Goal: Information Seeking & Learning: Learn about a topic

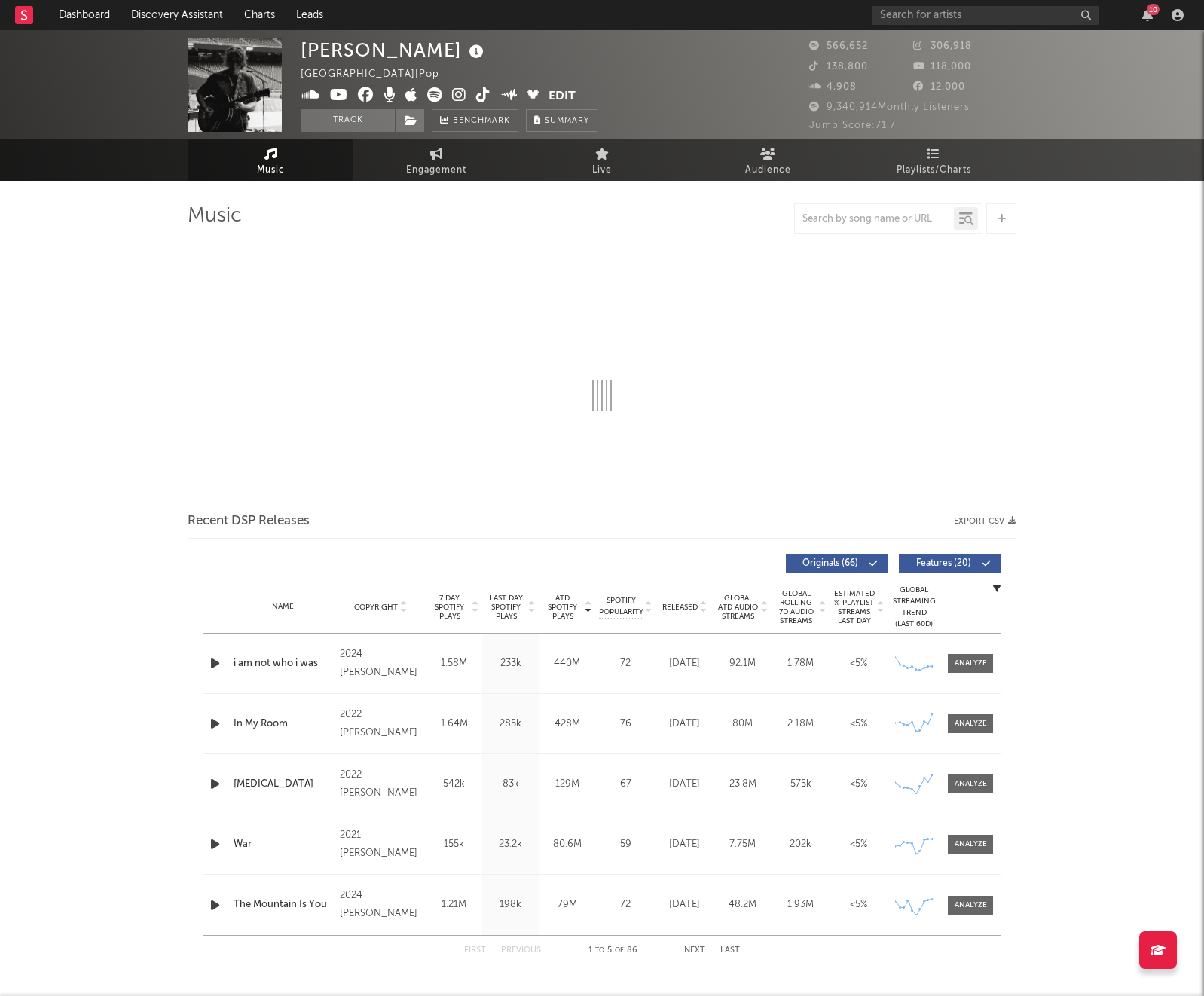
select select "6m"
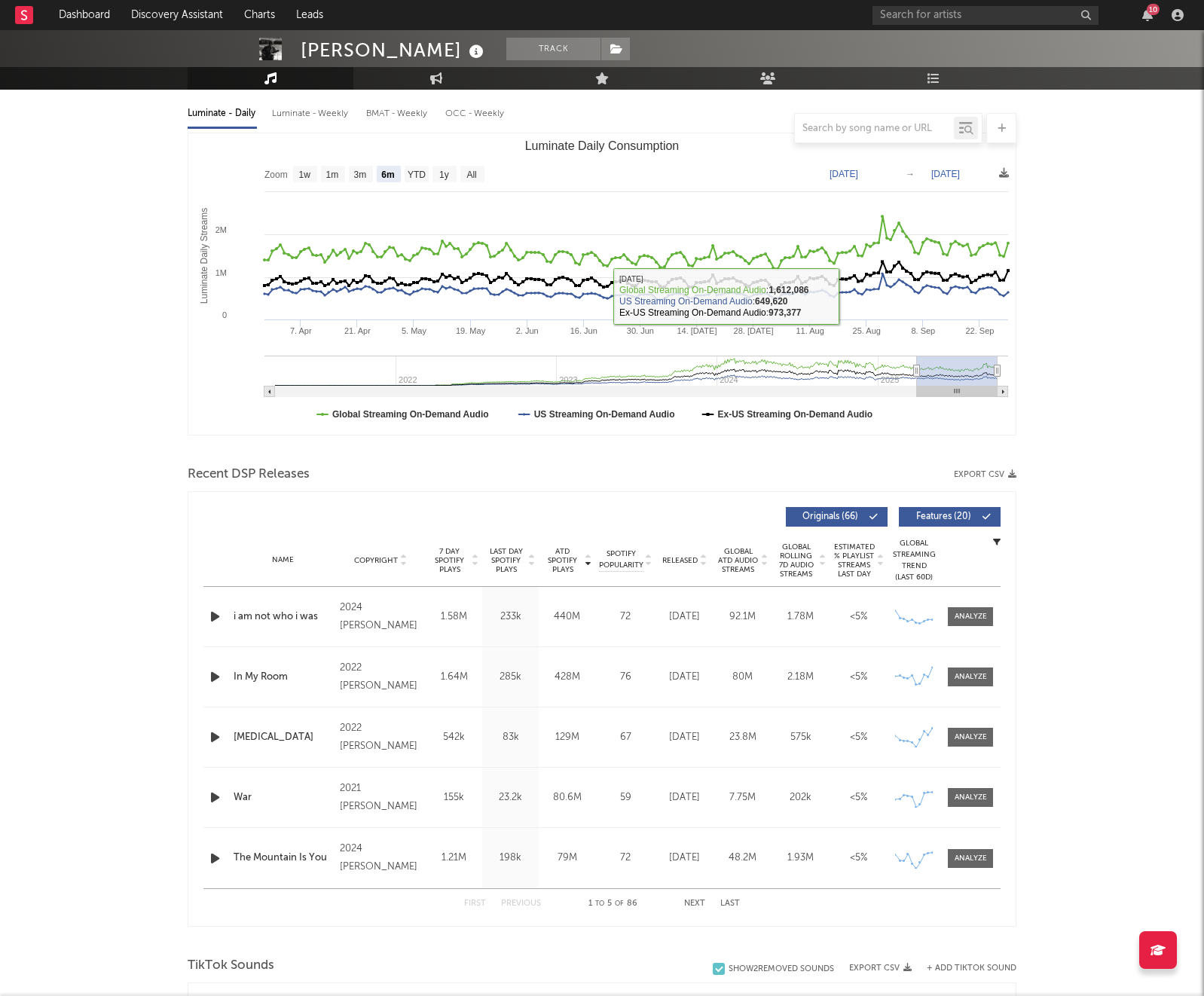
scroll to position [210, 0]
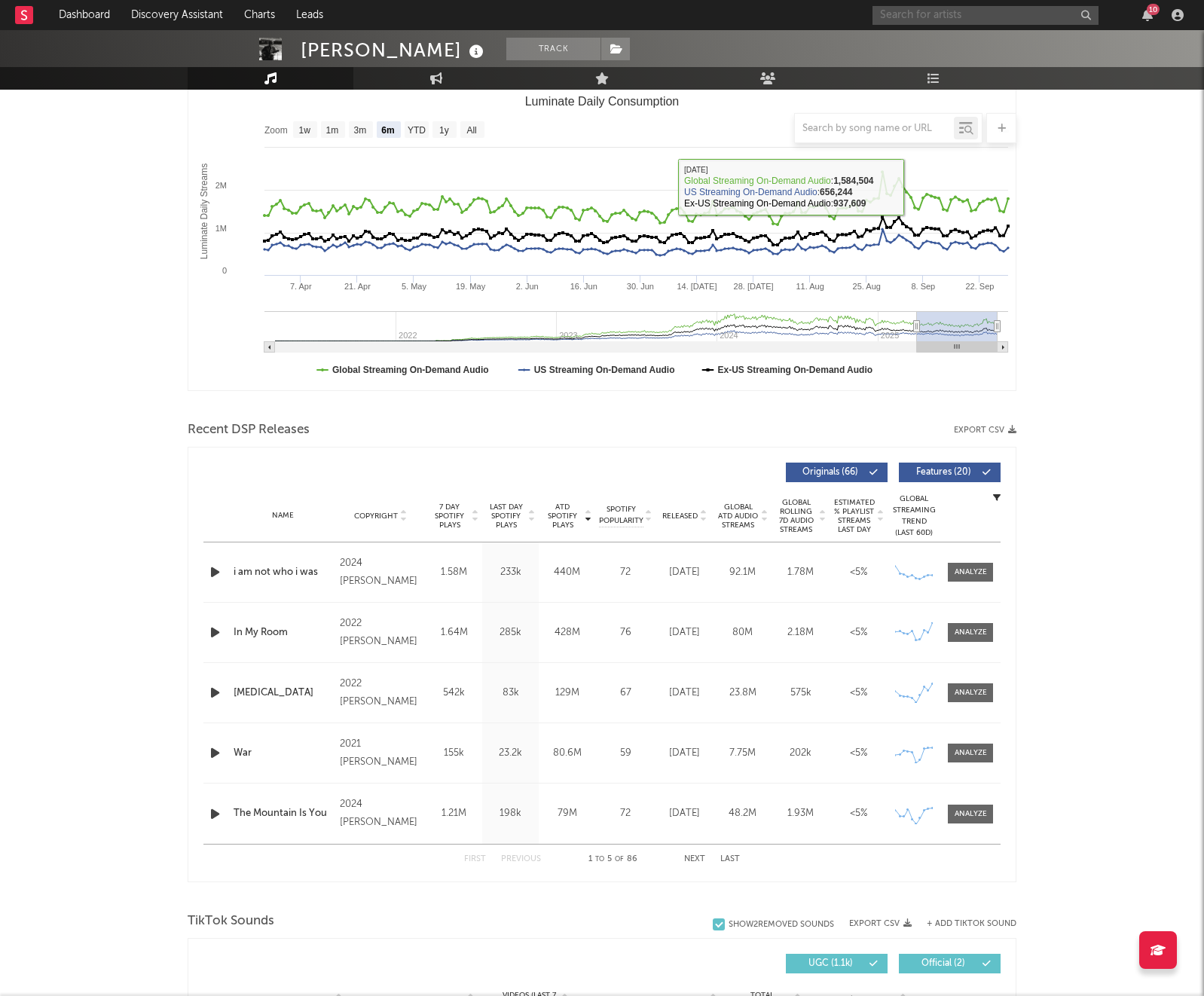
click at [1026, 10] on input "text" at bounding box center [985, 15] width 226 height 19
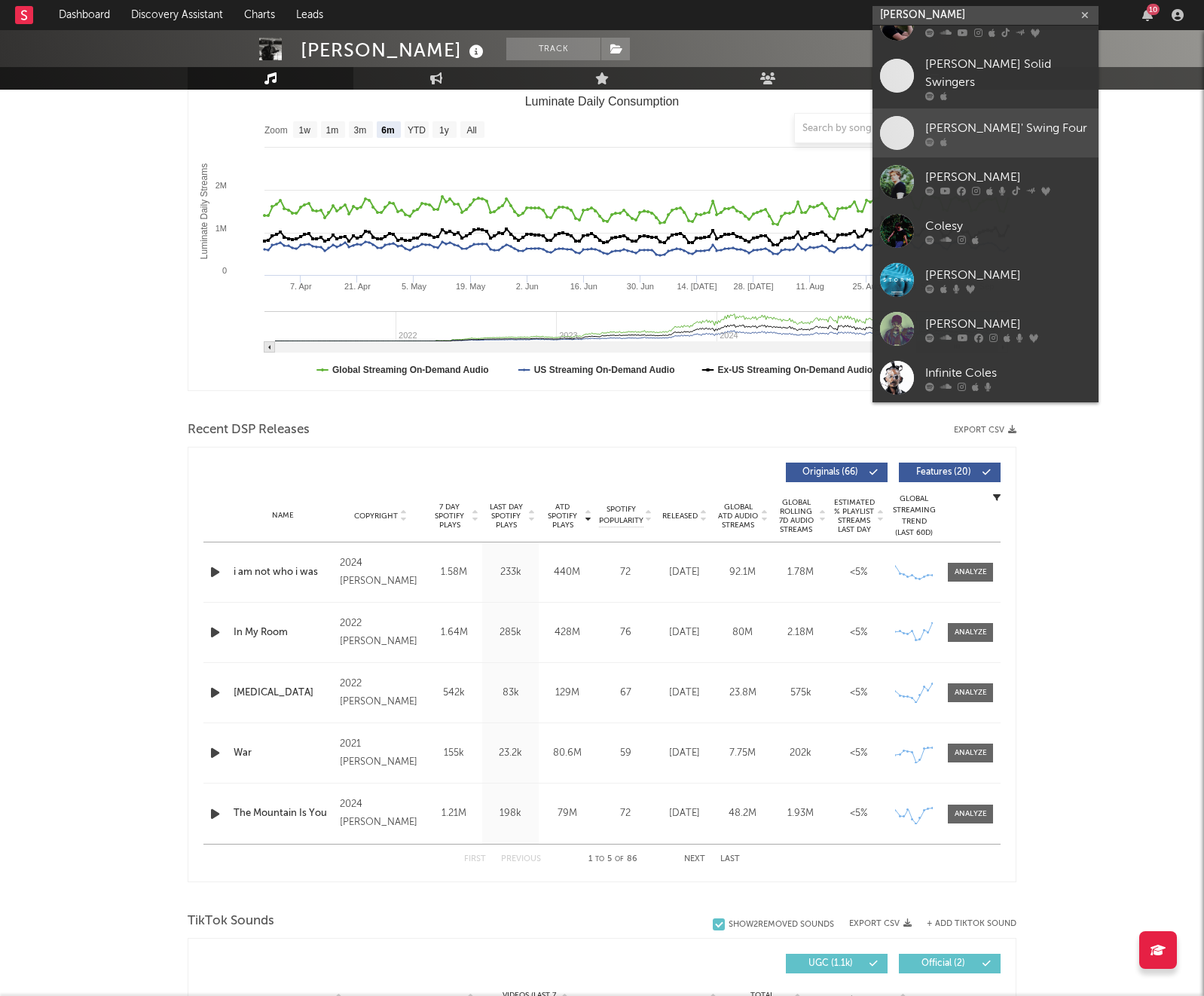
scroll to position [0, 0]
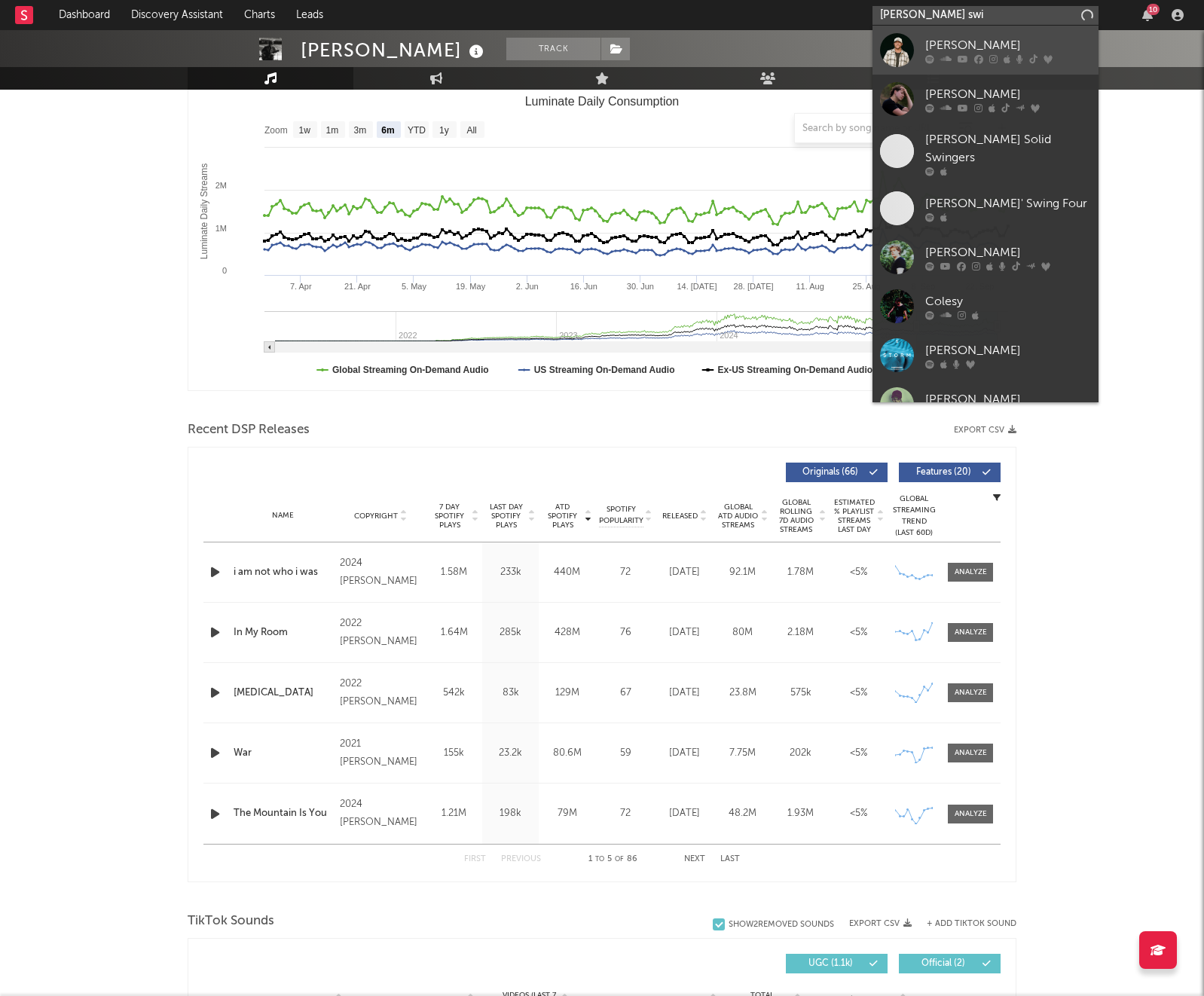
type input "[PERSON_NAME] swi"
click at [984, 36] on div "[PERSON_NAME]" at bounding box center [1009, 46] width 166 height 18
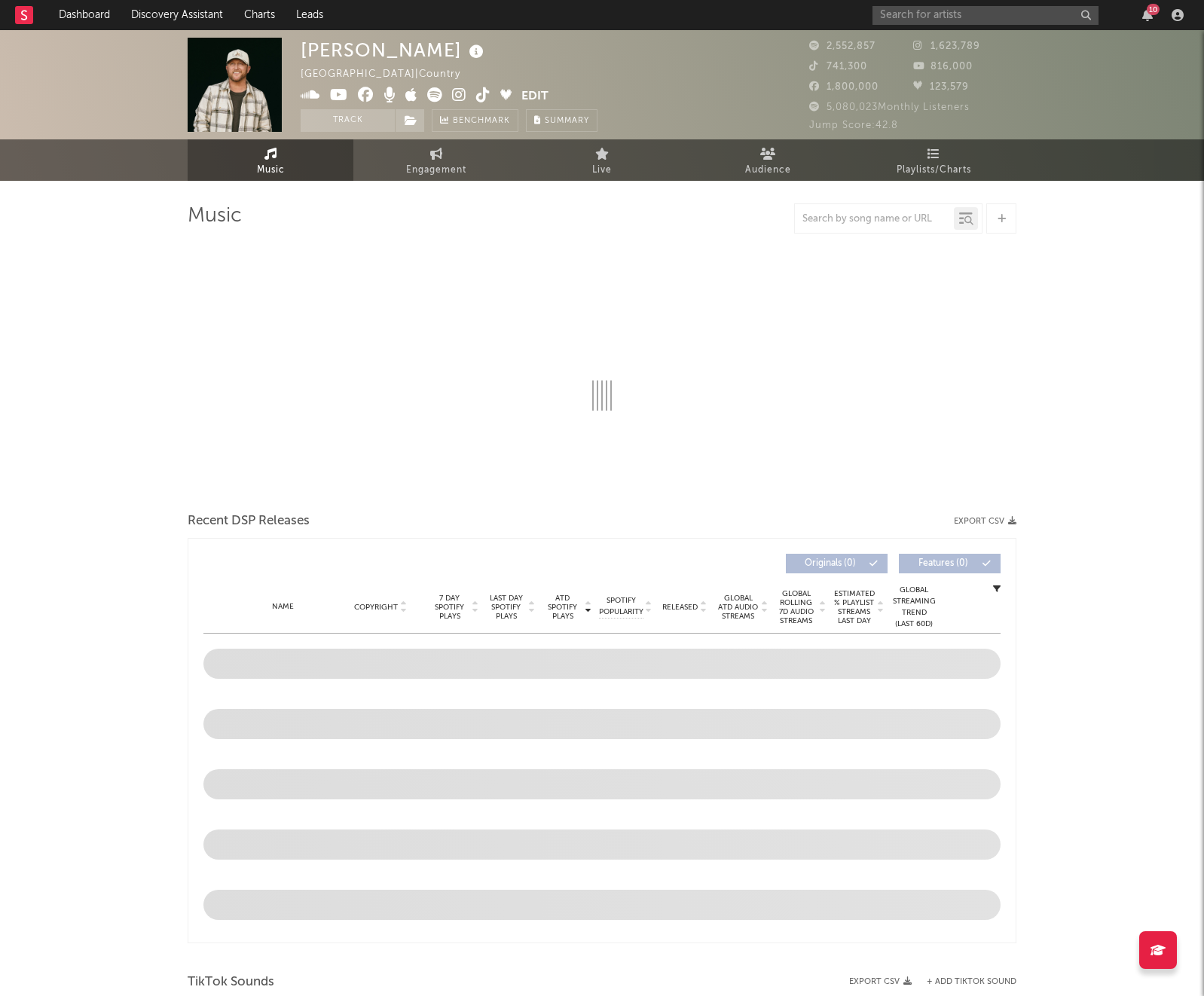
select select "6m"
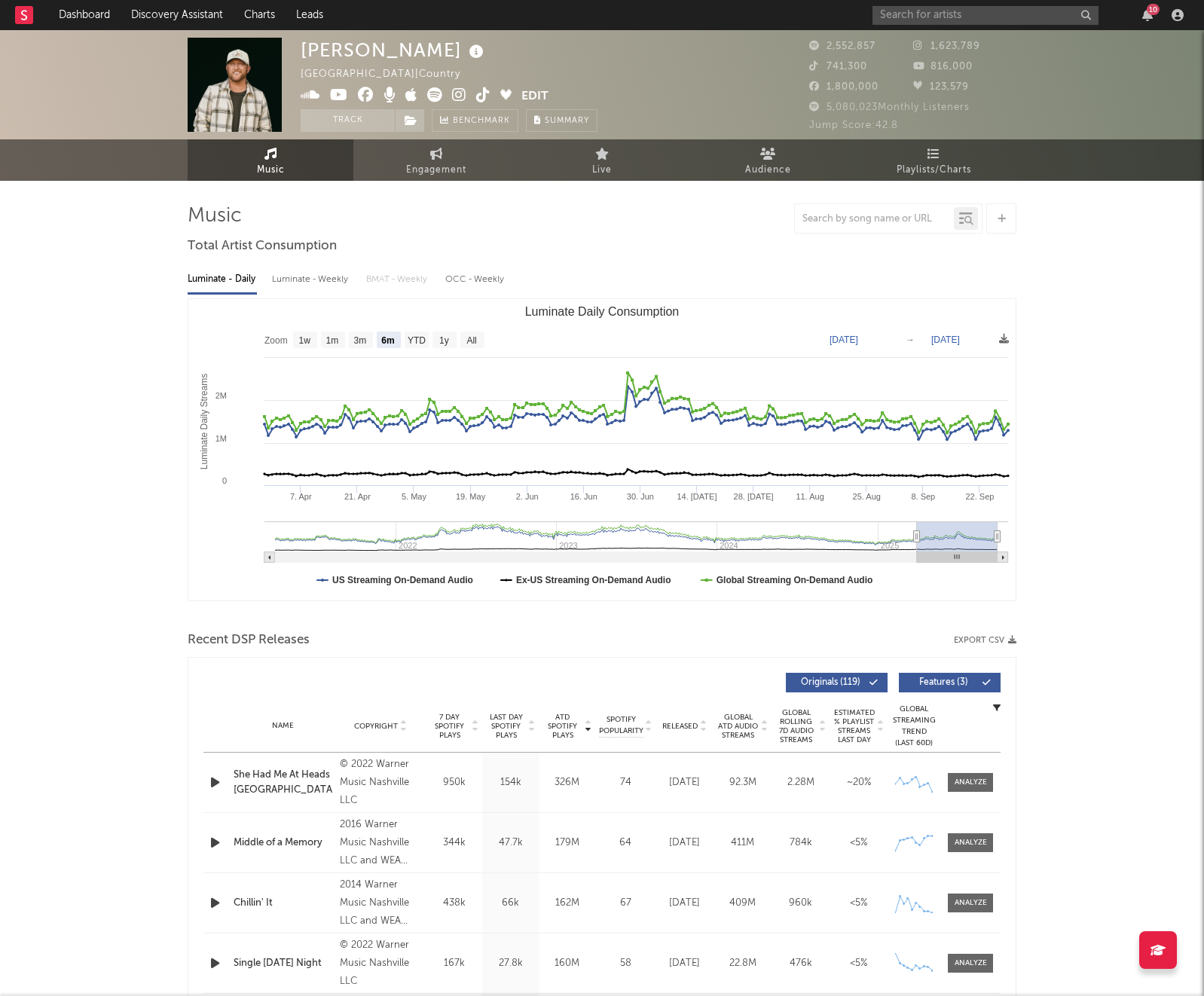
click at [333, 279] on div "Luminate - Weekly" at bounding box center [312, 280] width 79 height 26
select select "6m"
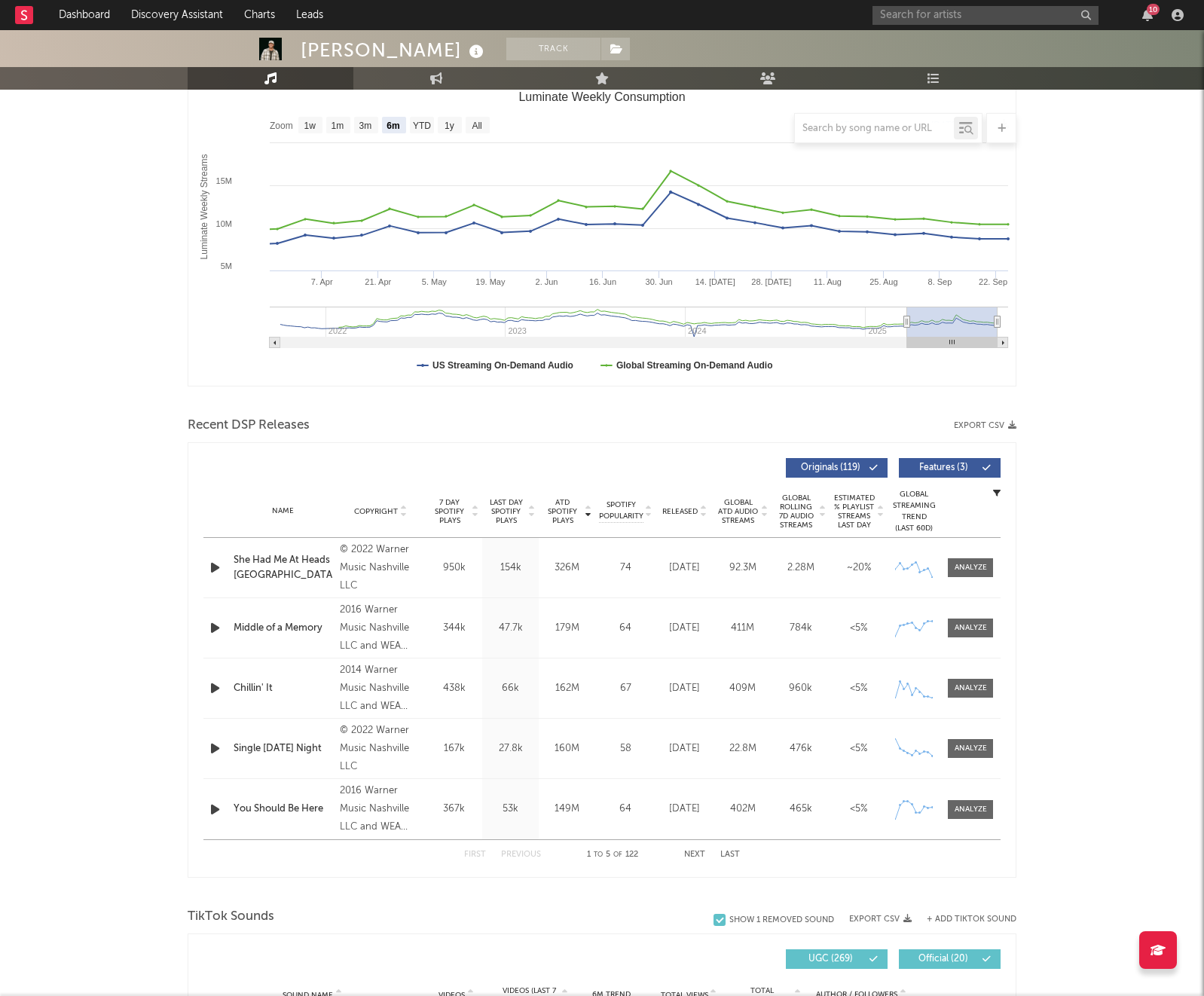
scroll to position [241, 0]
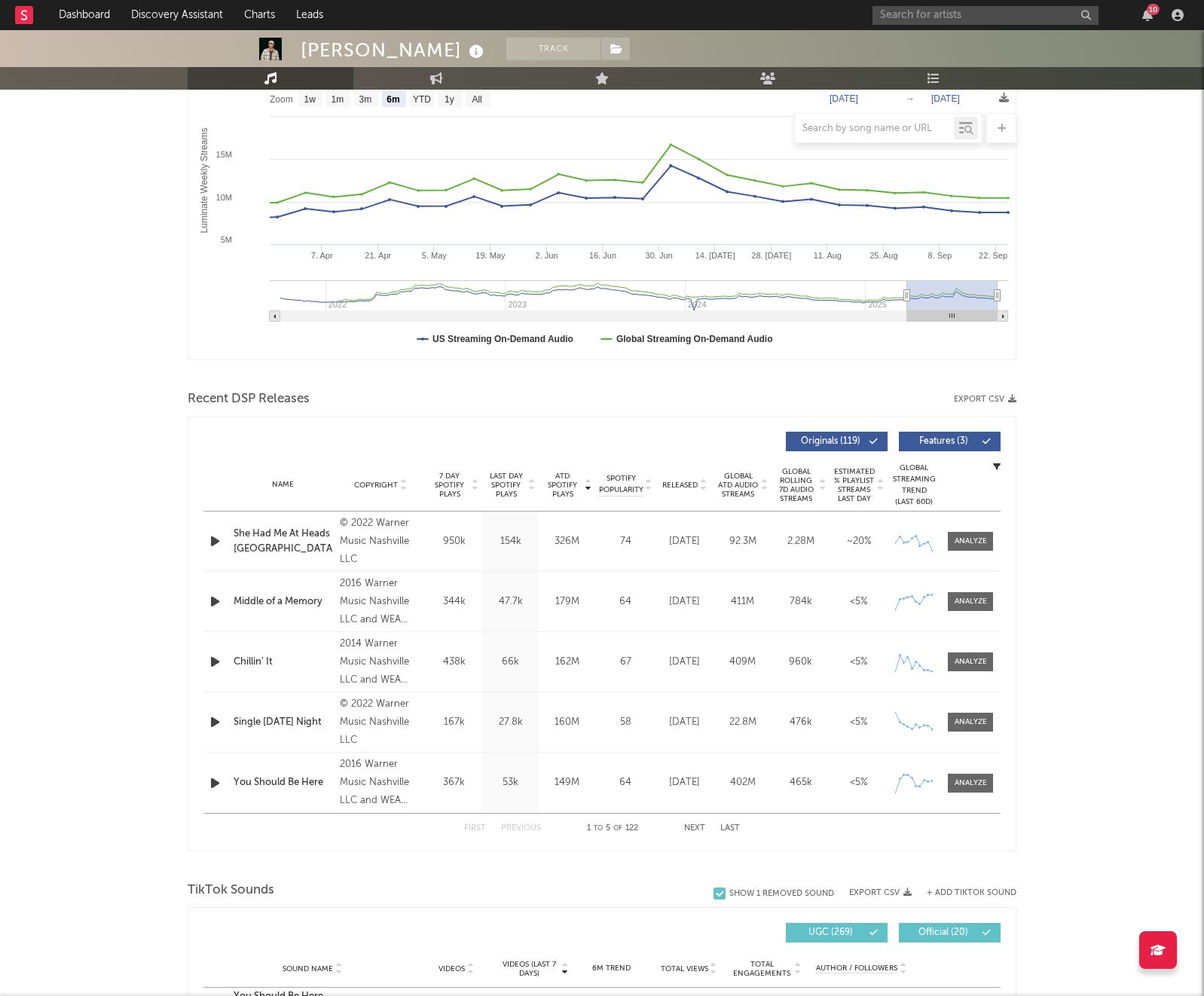
click at [693, 831] on button "Next" at bounding box center [695, 828] width 21 height 8
click at [533, 826] on button "Previous" at bounding box center [521, 828] width 40 height 8
click at [533, 826] on button "Previous" at bounding box center [521, 828] width 40 height 8
click at [690, 827] on button "Next" at bounding box center [695, 828] width 21 height 8
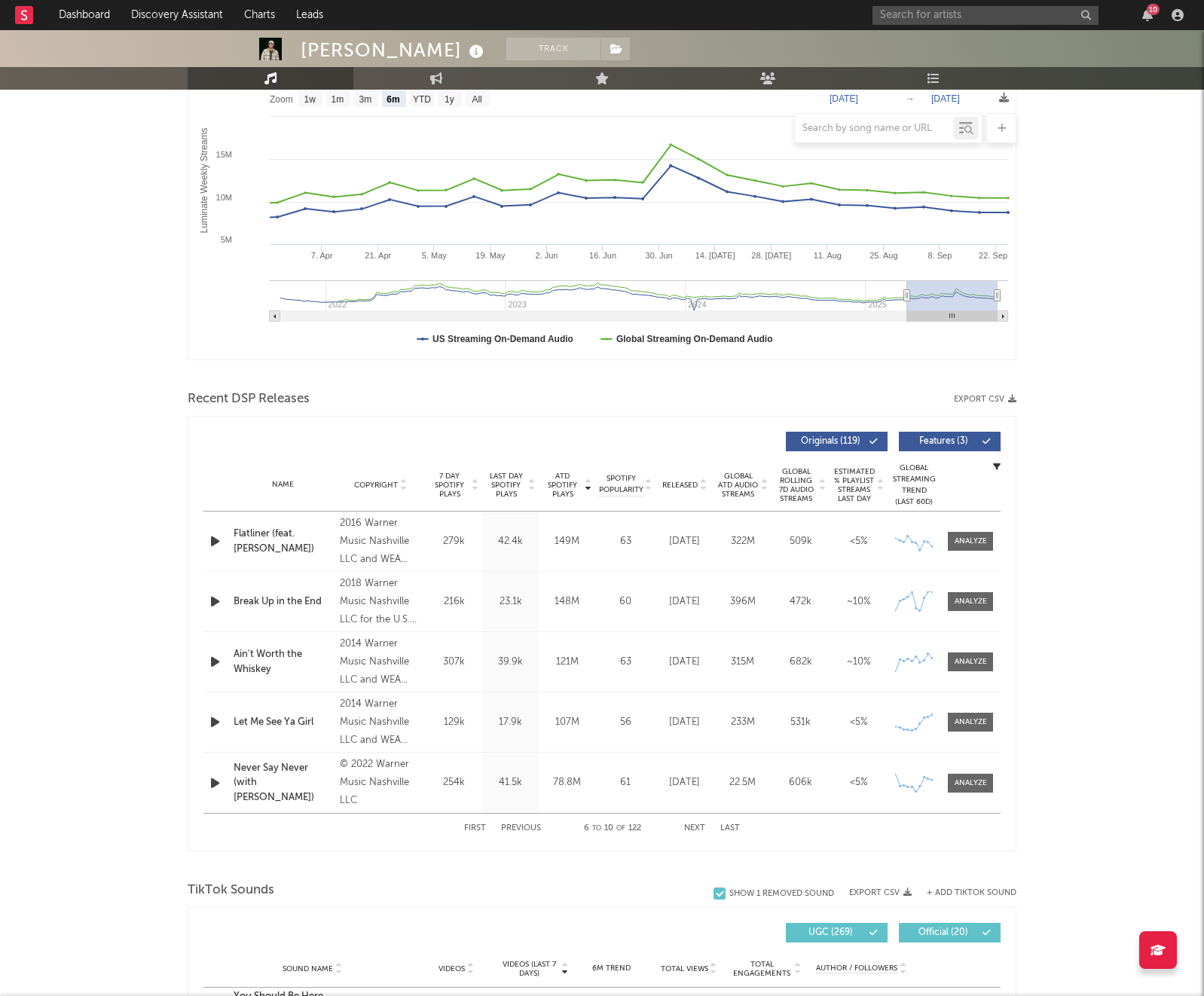
click at [690, 827] on button "Next" at bounding box center [695, 828] width 21 height 8
click at [691, 828] on button "Next" at bounding box center [695, 828] width 21 height 8
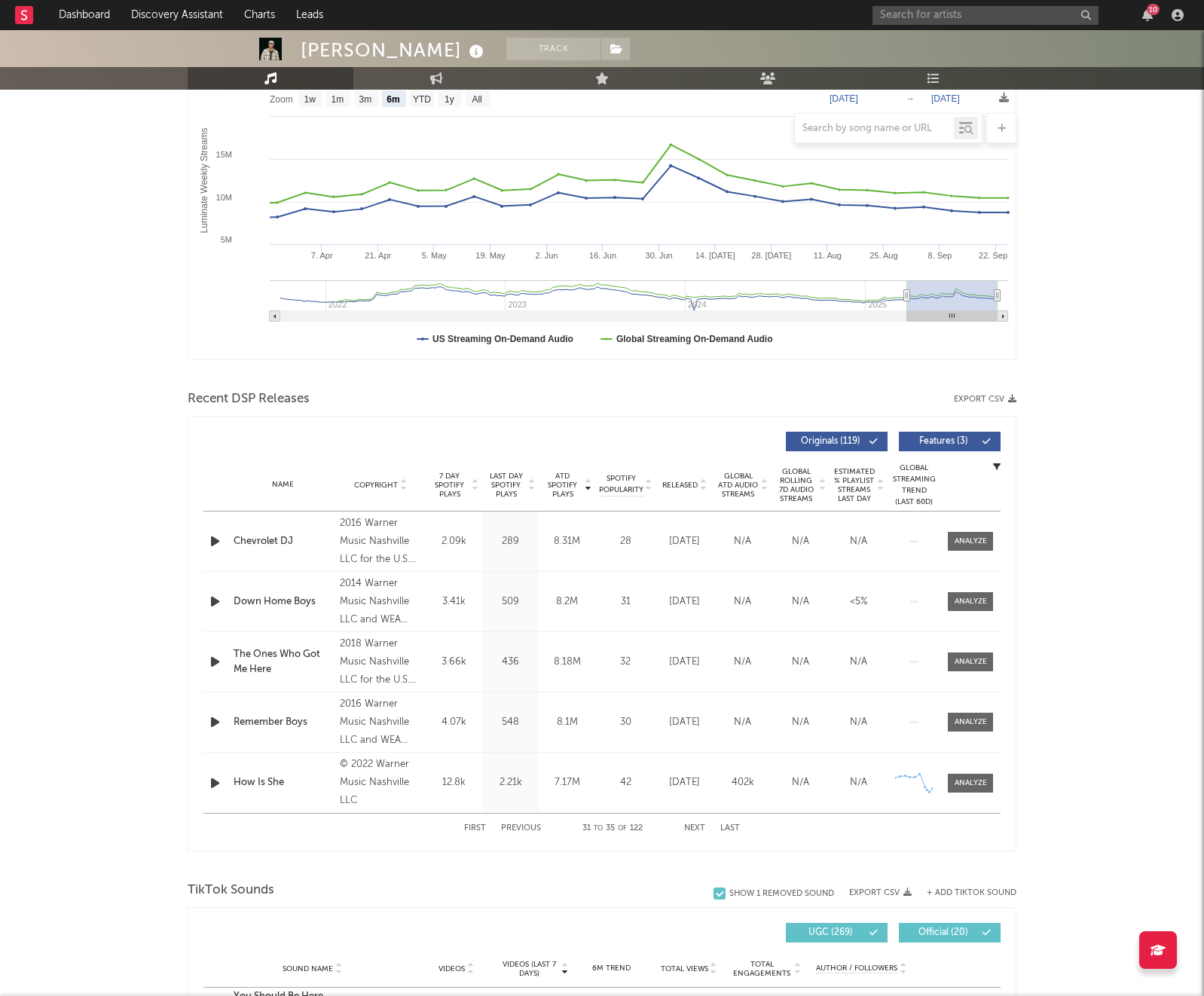
click at [691, 829] on button "Next" at bounding box center [695, 828] width 21 height 8
click at [523, 826] on button "Previous" at bounding box center [521, 828] width 40 height 8
click at [689, 826] on button "Next" at bounding box center [695, 828] width 21 height 8
click at [686, 477] on div "Name Copyright Label Album Names Composer Names 7 Day Spotify Plays Last Day Sp…" at bounding box center [602, 484] width 797 height 52
click at [689, 490] on div "Released" at bounding box center [685, 484] width 50 height 11
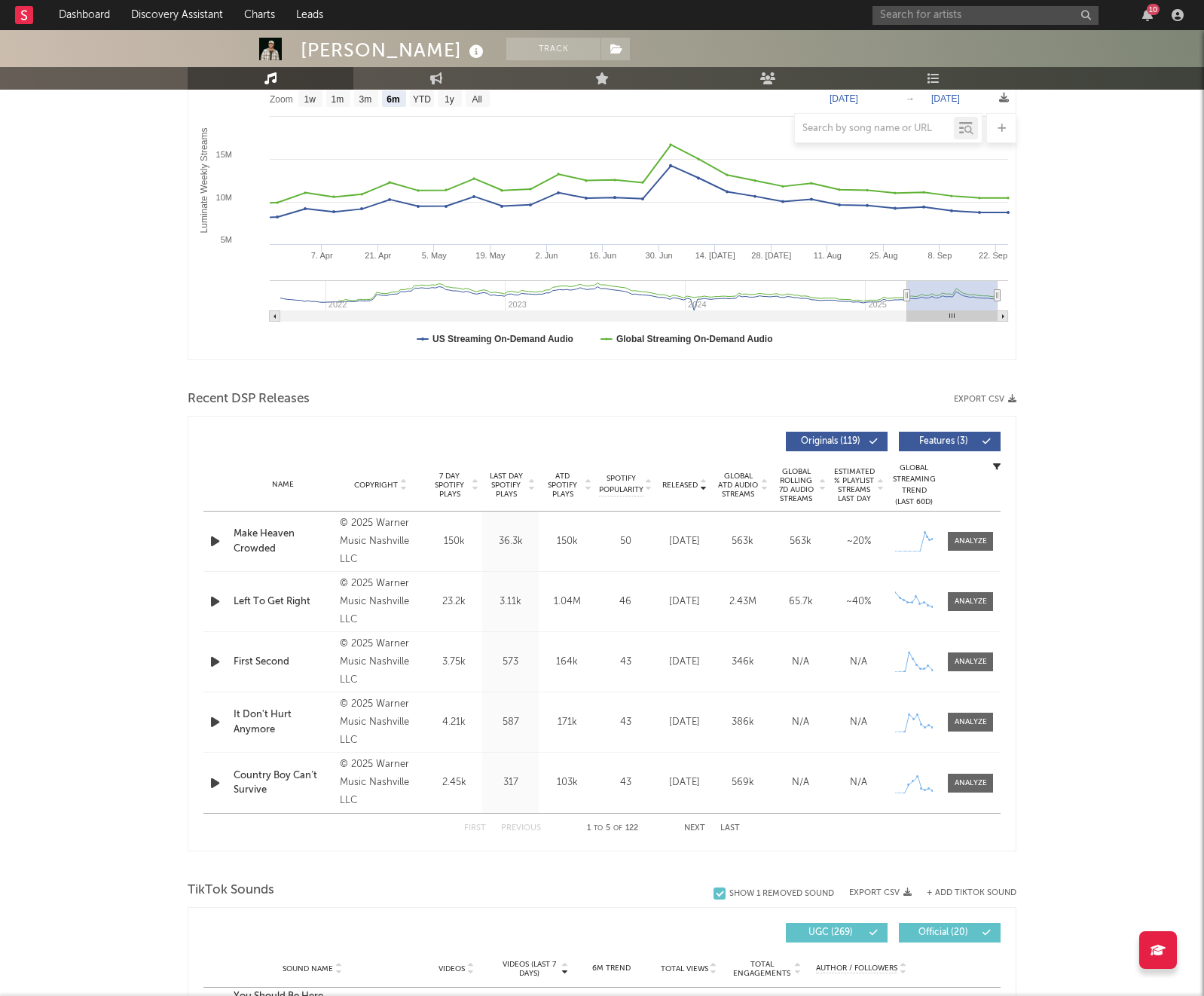
click at [516, 477] on span "Last Day Spotify Plays" at bounding box center [506, 485] width 40 height 27
click at [683, 491] on div "Name Copyright Label Album Names Composer Names 7 Day Spotify Plays Last Day Sp…" at bounding box center [602, 484] width 797 height 52
click at [687, 481] on span "Released" at bounding box center [680, 485] width 36 height 9
click at [517, 490] on span "Last Day Spotify Plays" at bounding box center [506, 485] width 40 height 27
click at [530, 479] on icon at bounding box center [532, 482] width 8 height 6
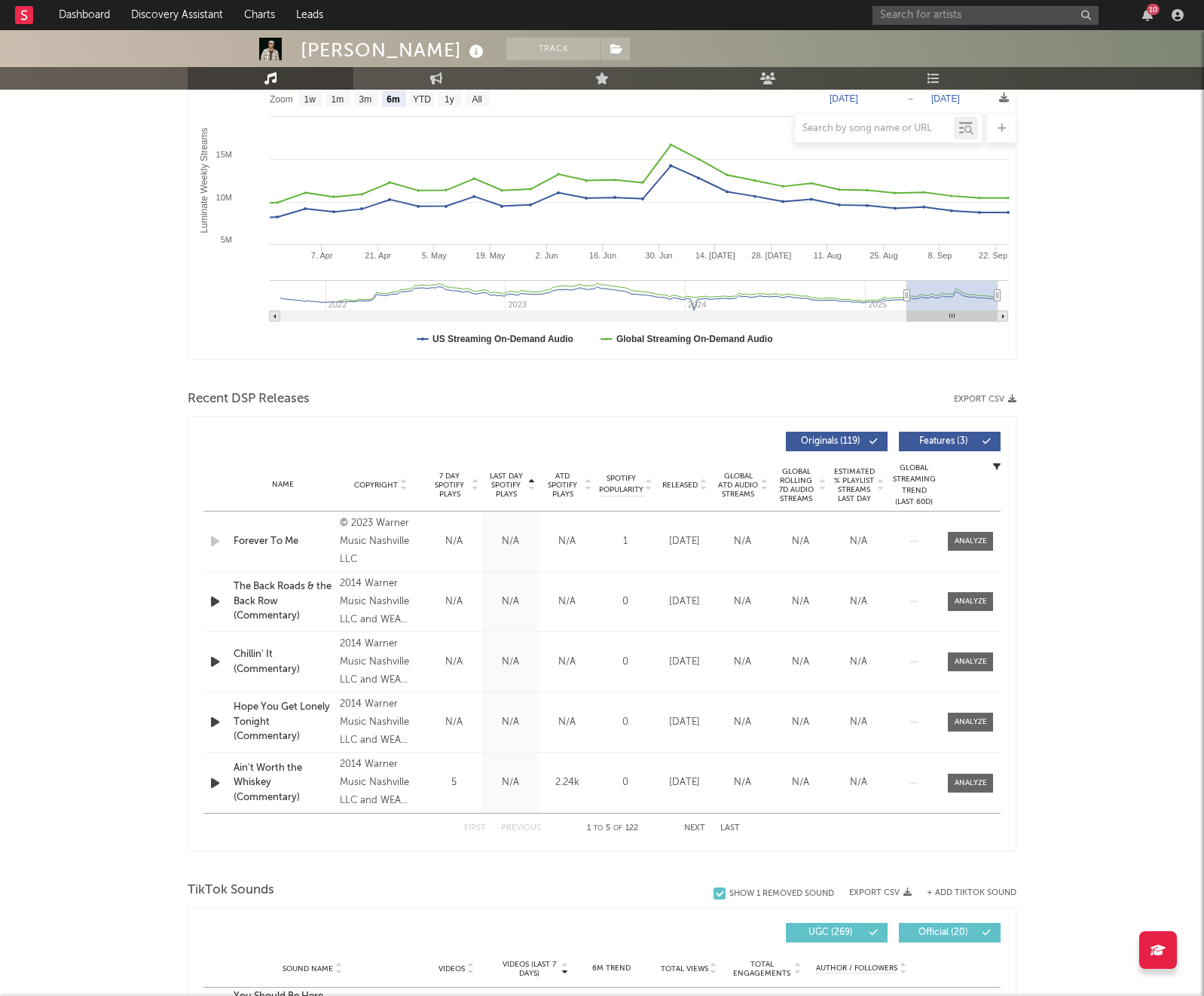
click at [530, 479] on icon at bounding box center [532, 482] width 8 height 6
click at [576, 487] on span "ATD Spotify Plays" at bounding box center [562, 485] width 40 height 27
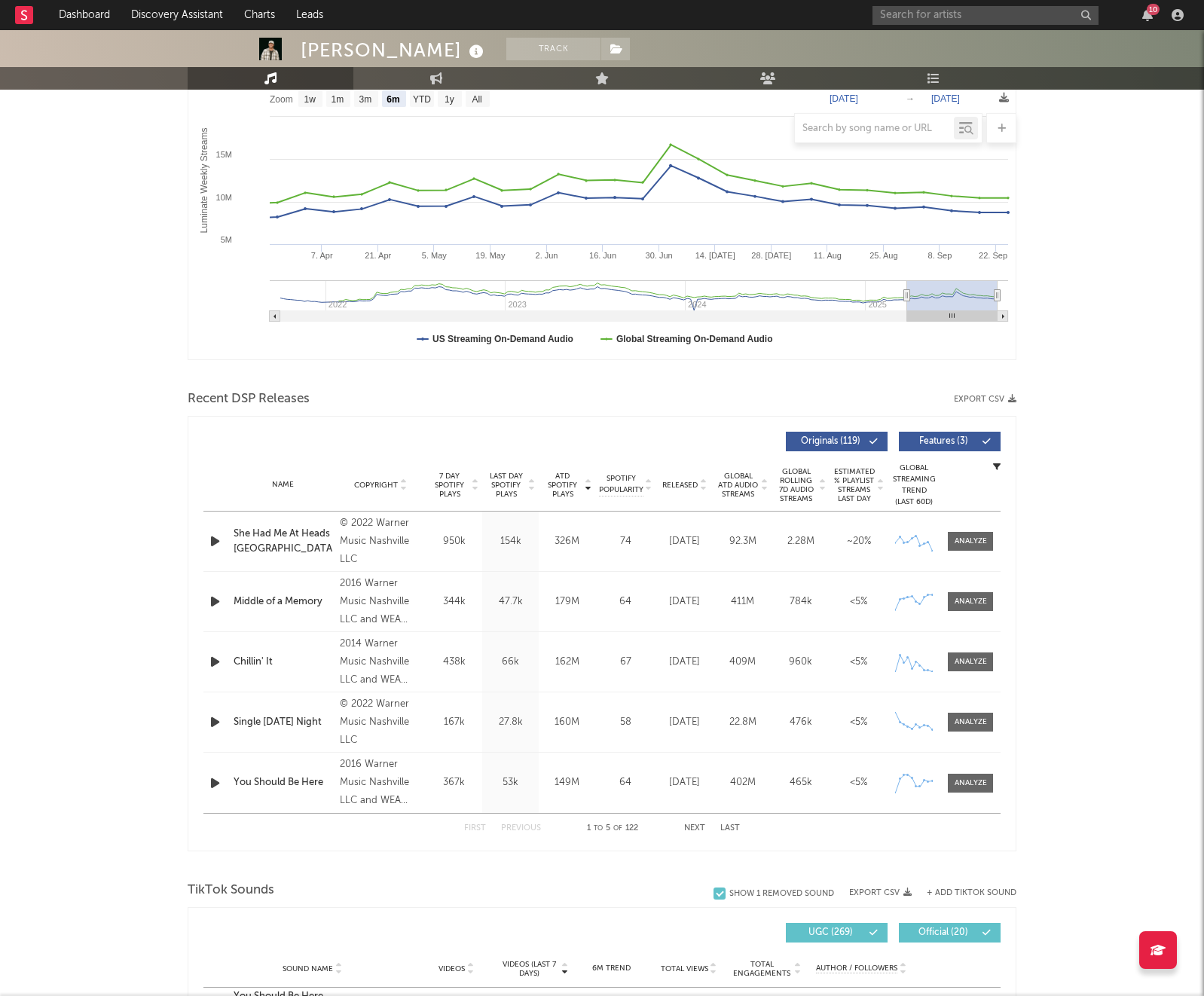
click at [446, 490] on span "7 Day Spotify Plays" at bounding box center [450, 485] width 40 height 27
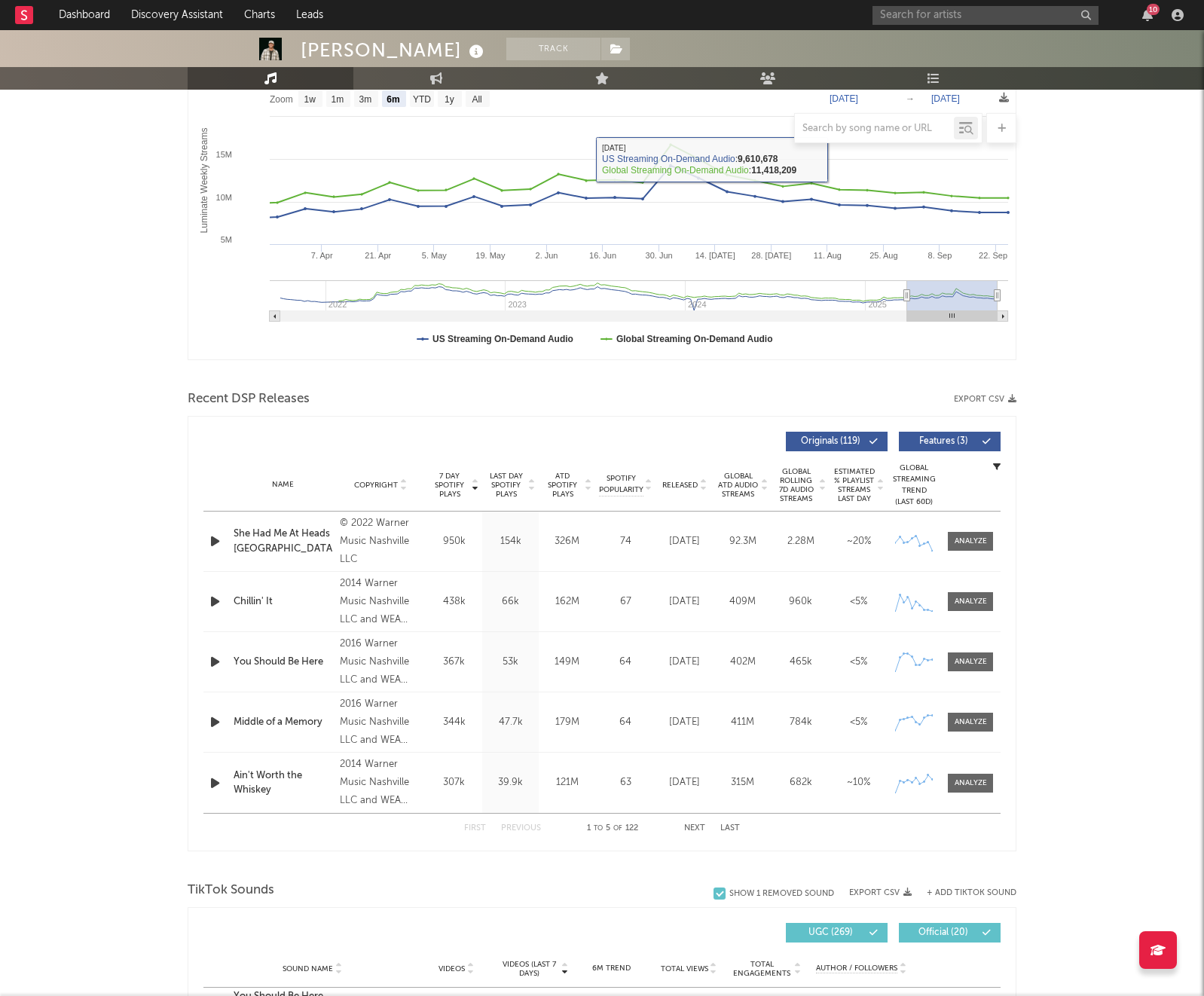
click at [988, 26] on div "10" at bounding box center [1031, 15] width 316 height 30
click at [989, 18] on input "text" at bounding box center [985, 15] width 226 height 19
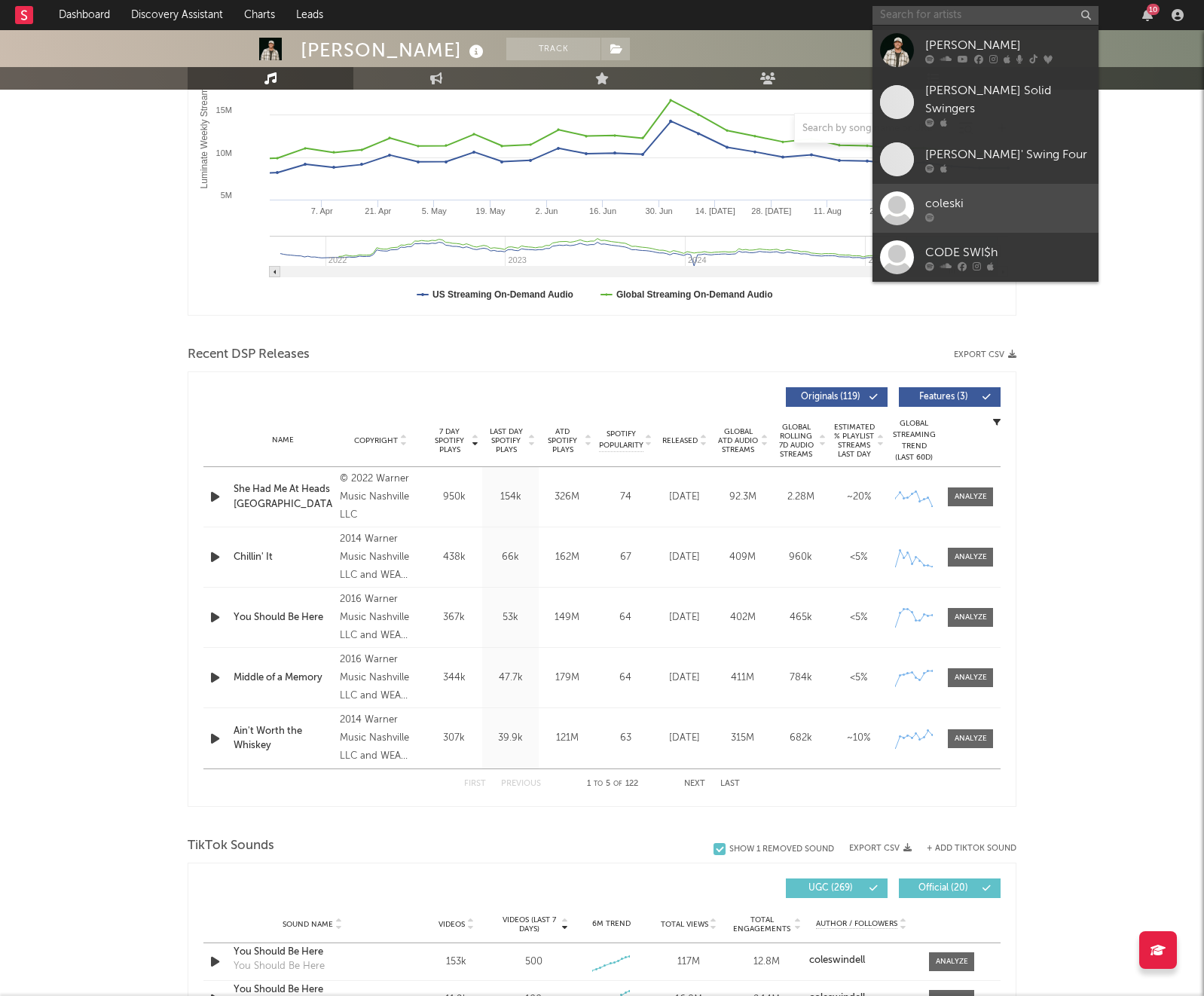
scroll to position [286, 0]
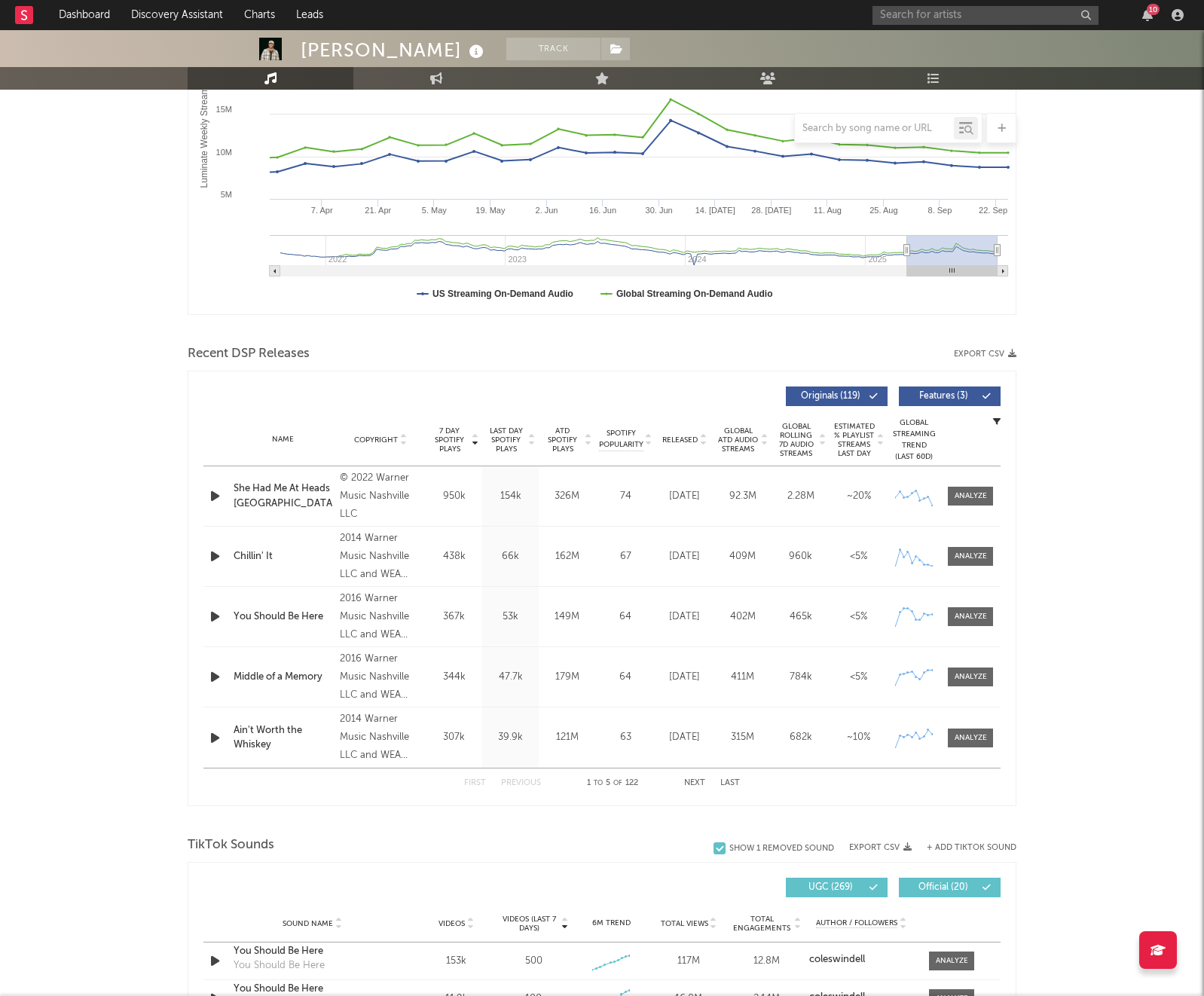
click at [1056, 385] on div "[PERSON_NAME] Track [GEOGRAPHIC_DATA] | Country Edit Track Benchmark Summary 2,…" at bounding box center [602, 881] width 1204 height 2276
click at [1143, 14] on icon "button" at bounding box center [1148, 15] width 11 height 12
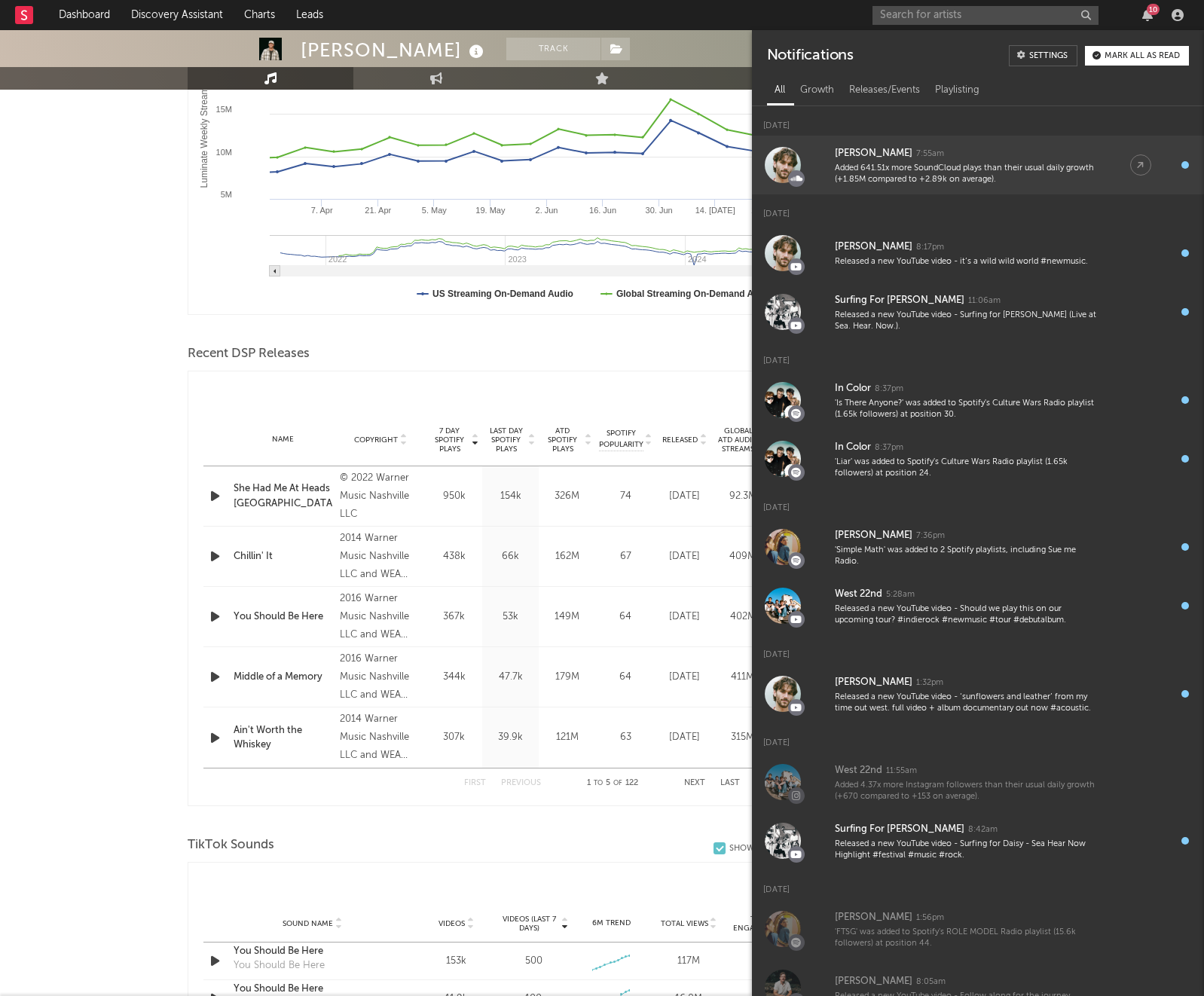
click at [991, 169] on div "Added 641.51x more SoundCloud plays than their usual daily growth (+1.85M compa…" at bounding box center [967, 174] width 265 height 24
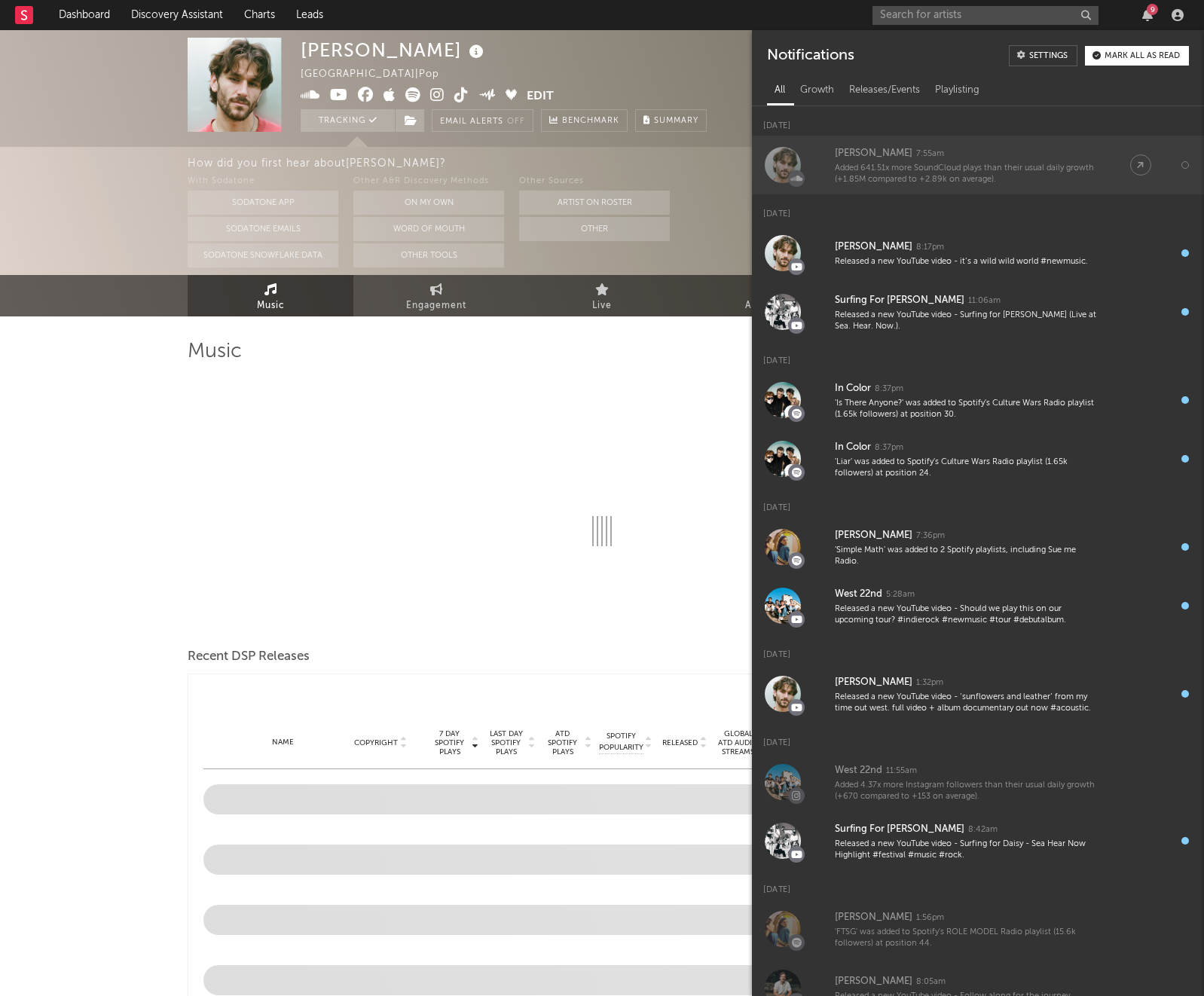
select select "6m"
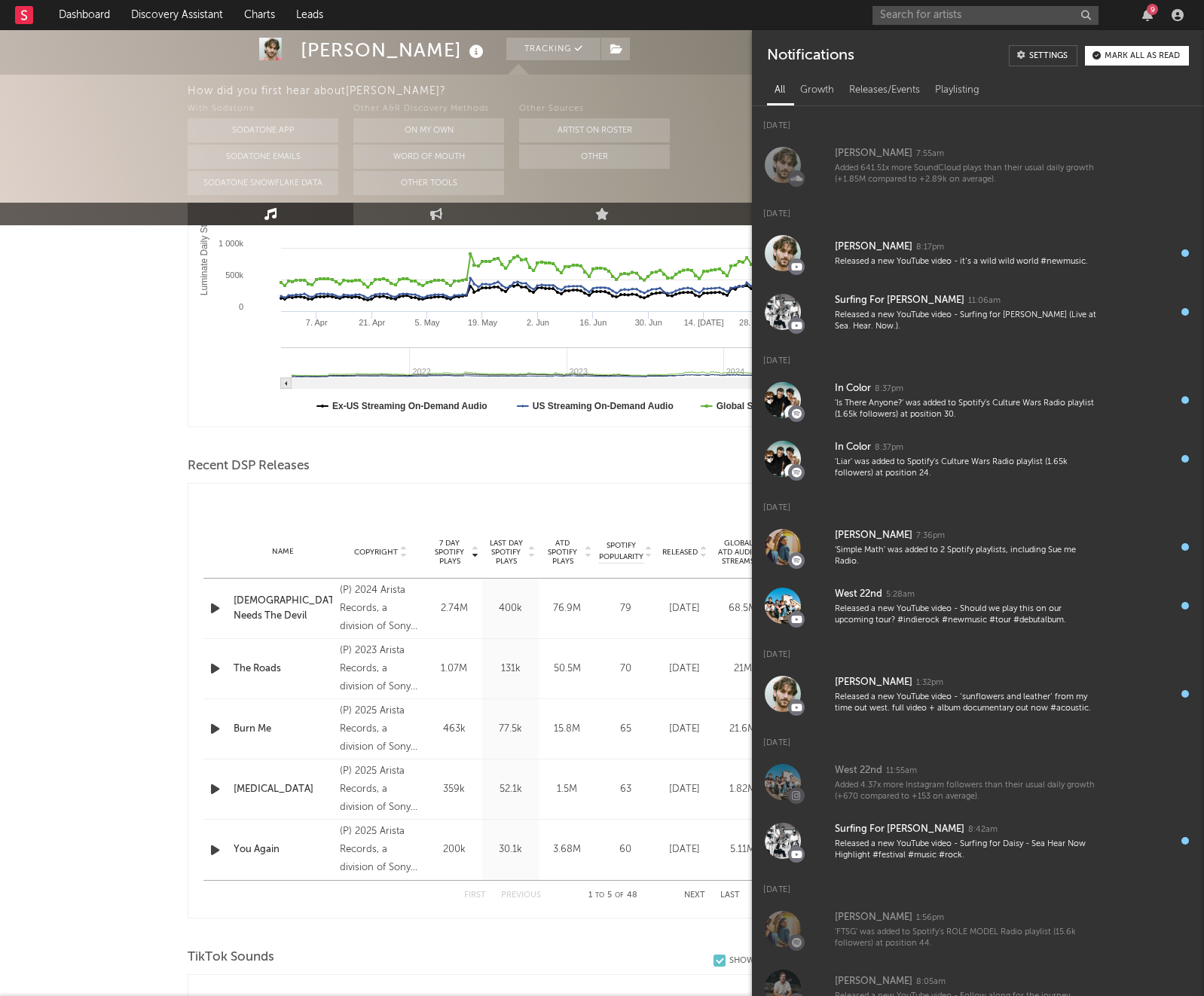
scroll to position [313, 0]
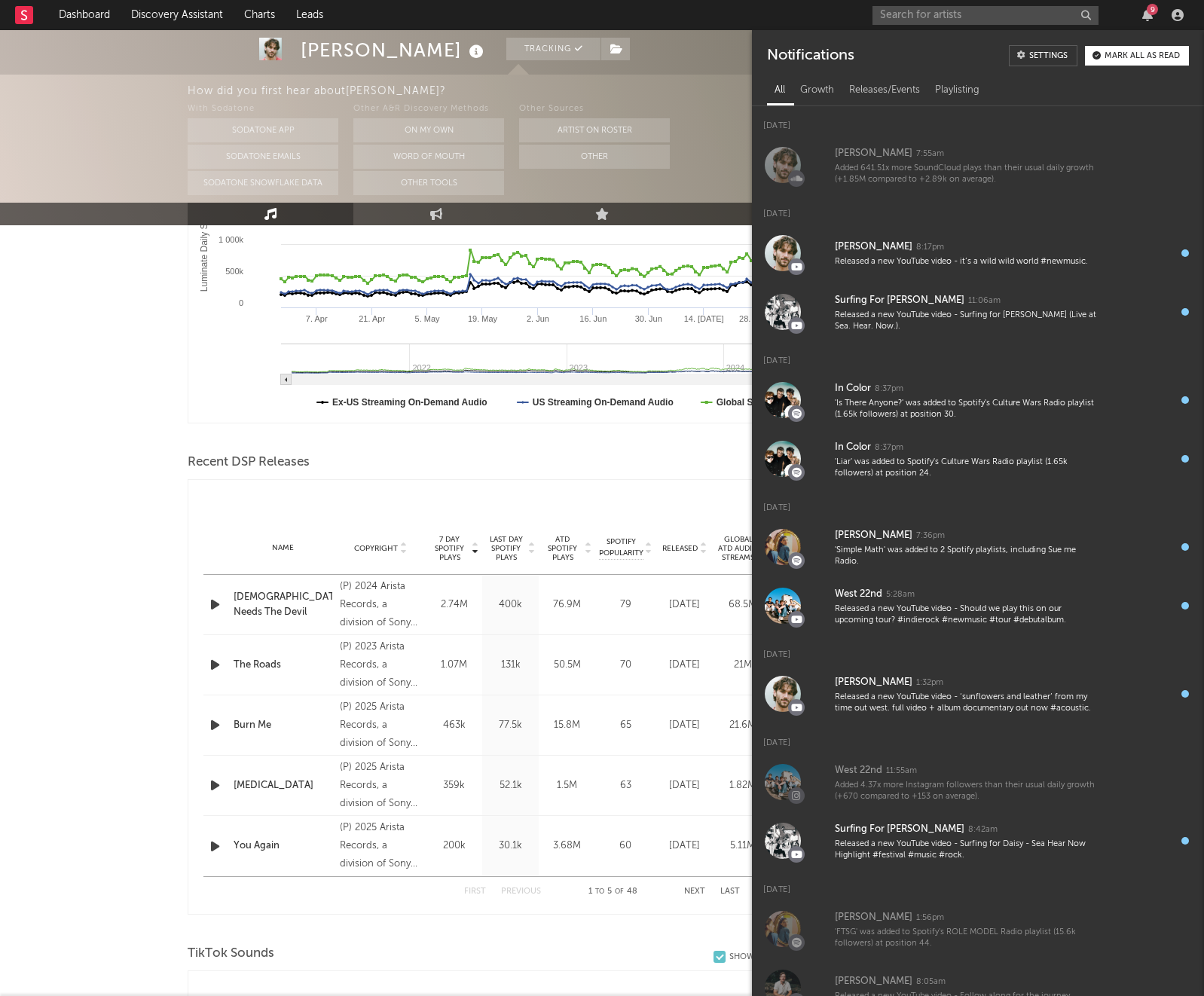
click at [1147, 13] on div "9" at bounding box center [1152, 9] width 11 height 11
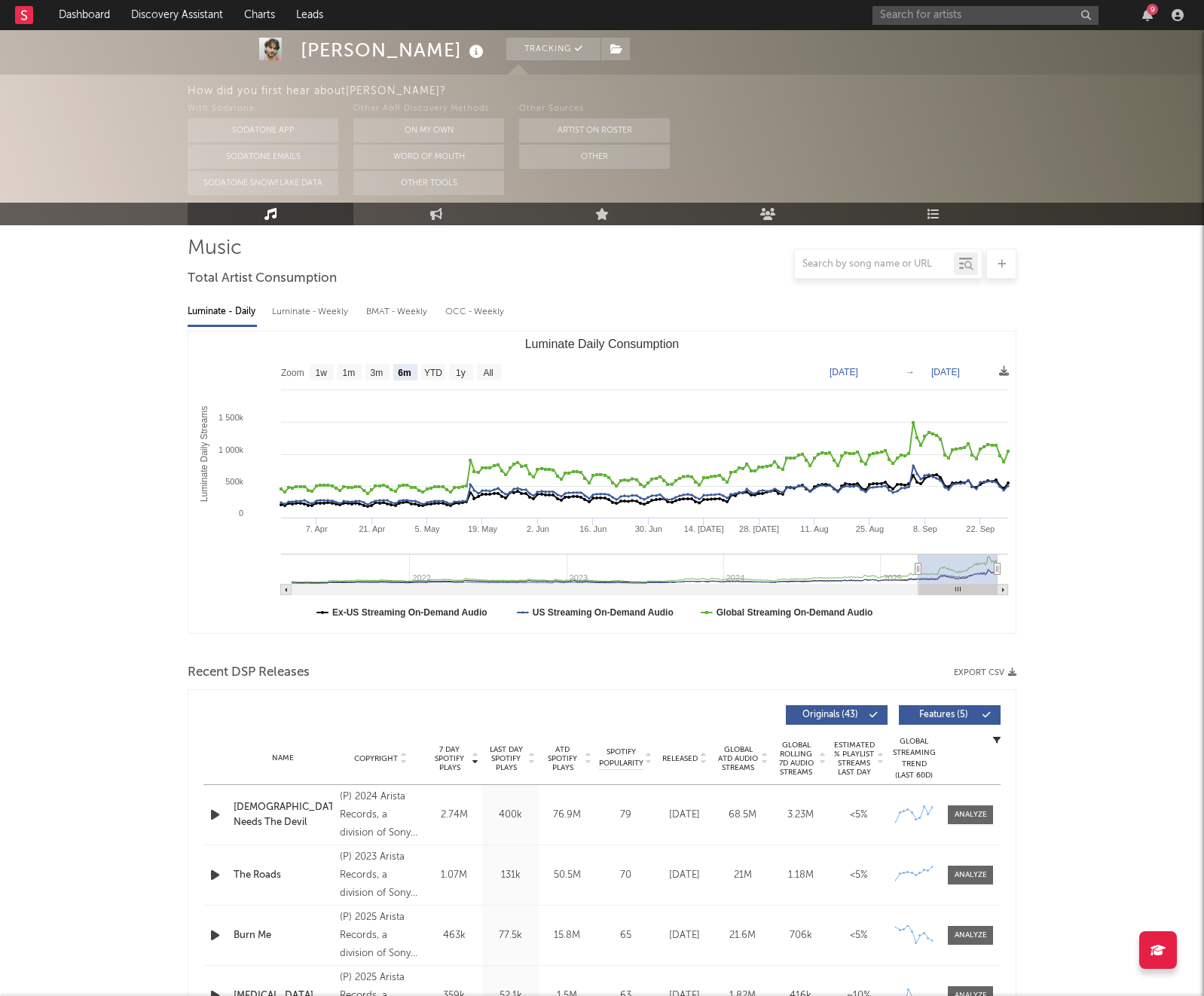
scroll to position [87, 0]
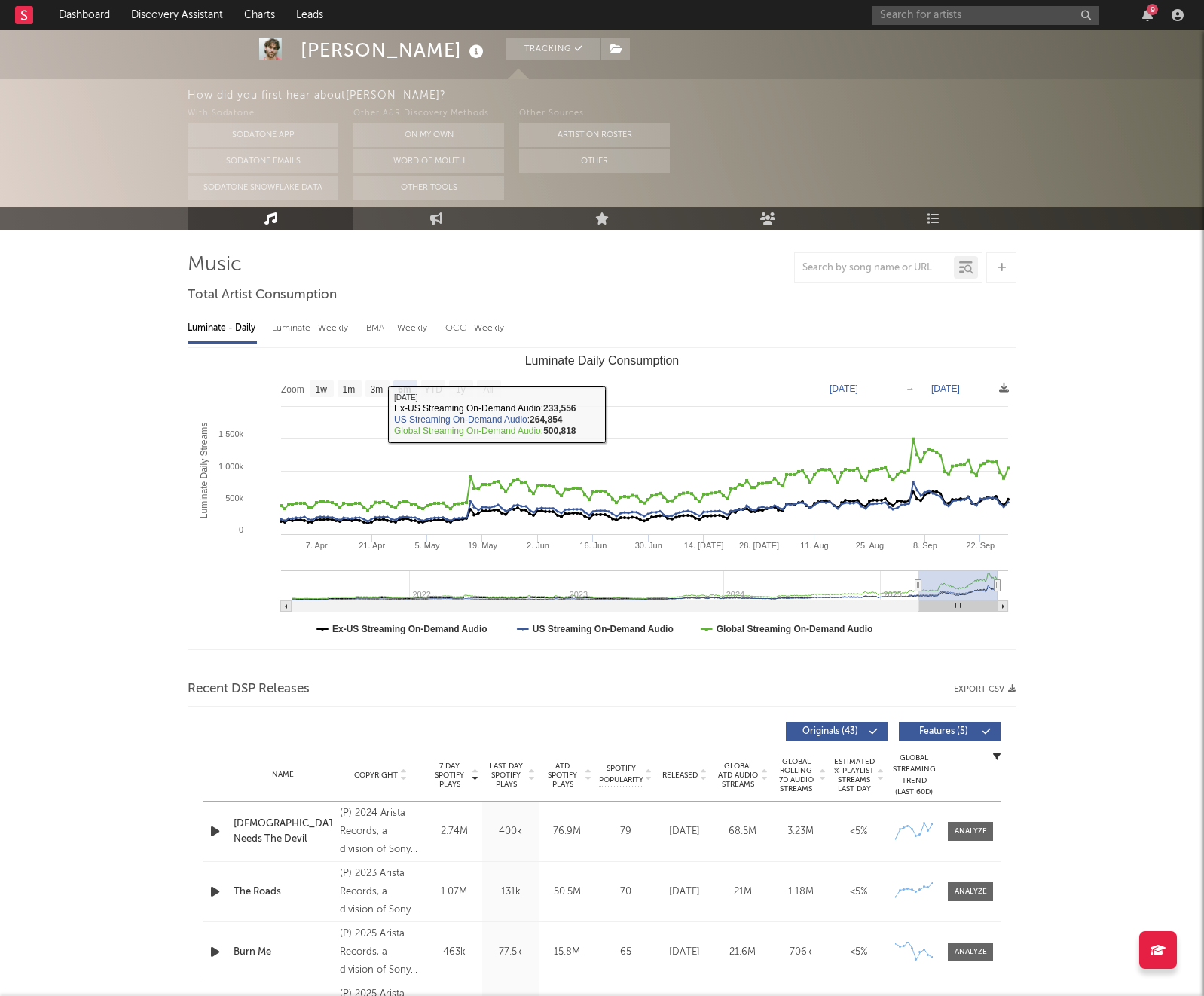
click at [310, 332] on div "Luminate - Weekly" at bounding box center [312, 328] width 79 height 26
select select "6m"
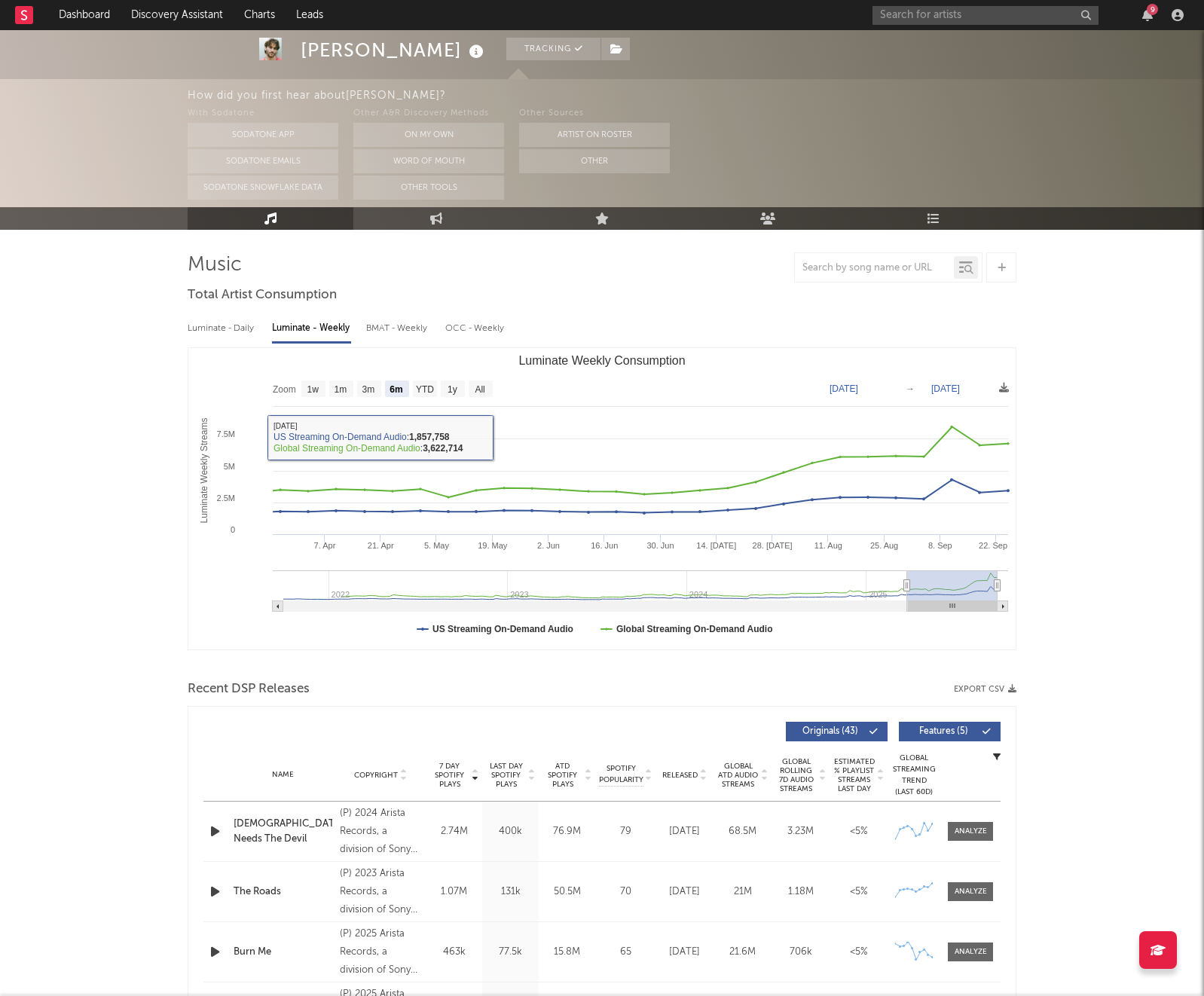
click at [224, 335] on div "Luminate - Daily" at bounding box center [222, 328] width 69 height 26
select select "6m"
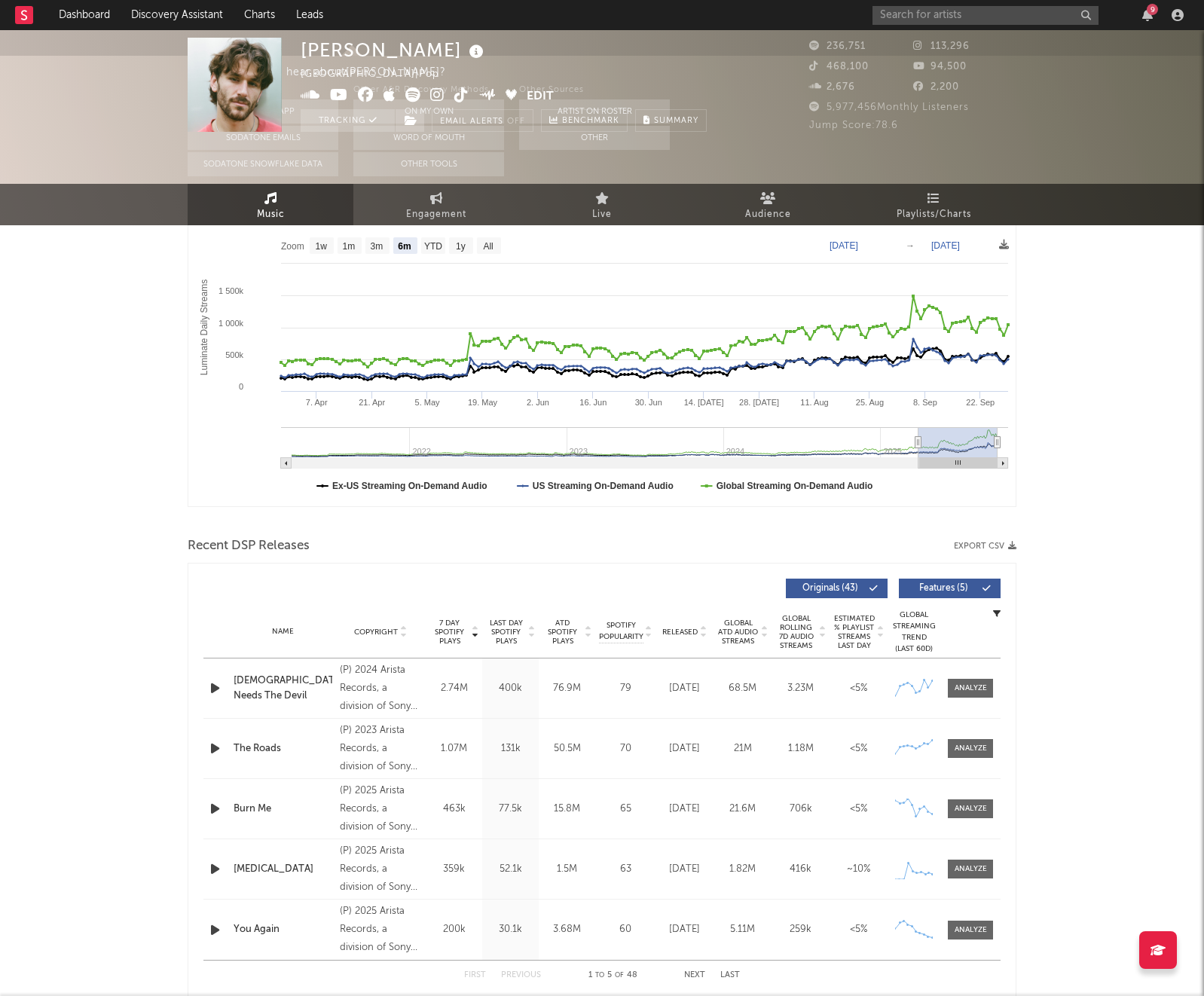
scroll to position [0, 0]
